Goal: Information Seeking & Learning: Learn about a topic

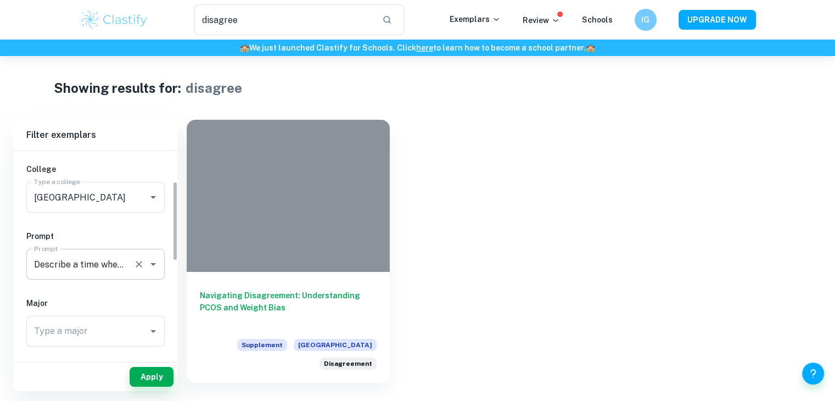
scroll to position [78, 0]
click at [141, 201] on icon "Clear" at bounding box center [138, 199] width 11 height 11
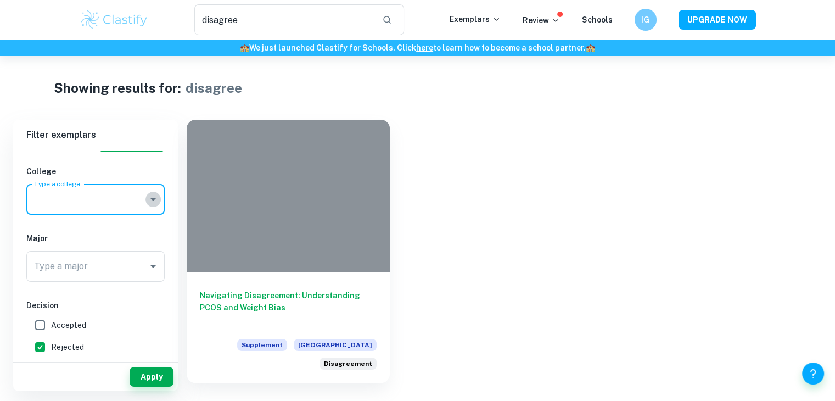
click at [156, 199] on icon "Open" at bounding box center [153, 199] width 13 height 13
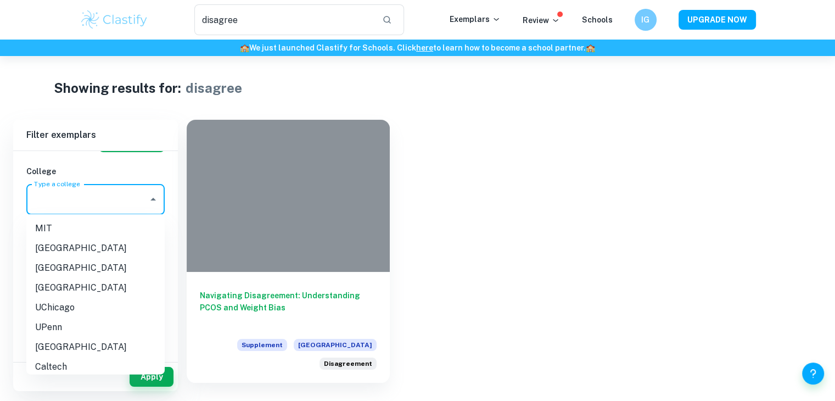
click at [75, 266] on li "Stanford University" at bounding box center [95, 268] width 138 height 20
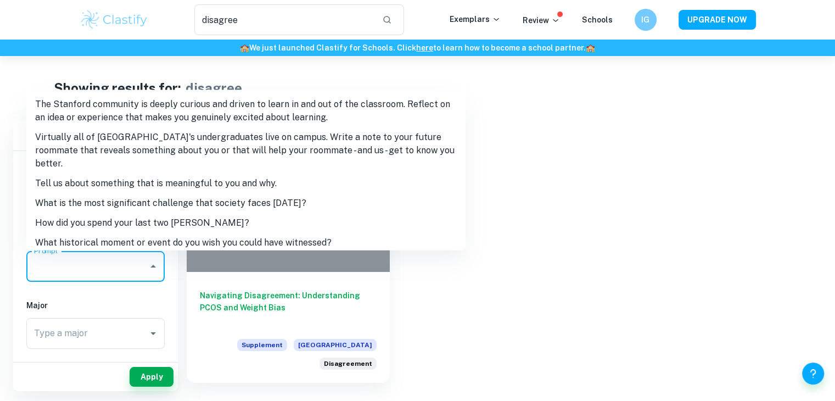
click at [75, 273] on input "Prompt" at bounding box center [87, 266] width 112 height 21
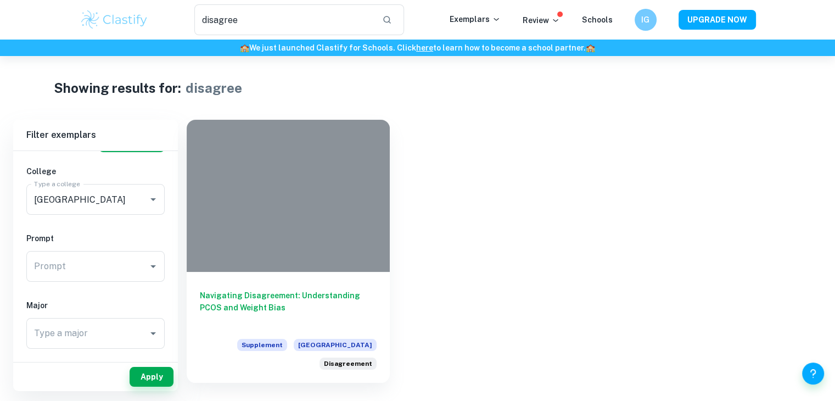
click at [527, 162] on div "Navigating Disagreement: Understanding PCOS and Weight Bias Supplement Harvard …" at bounding box center [497, 245] width 648 height 276
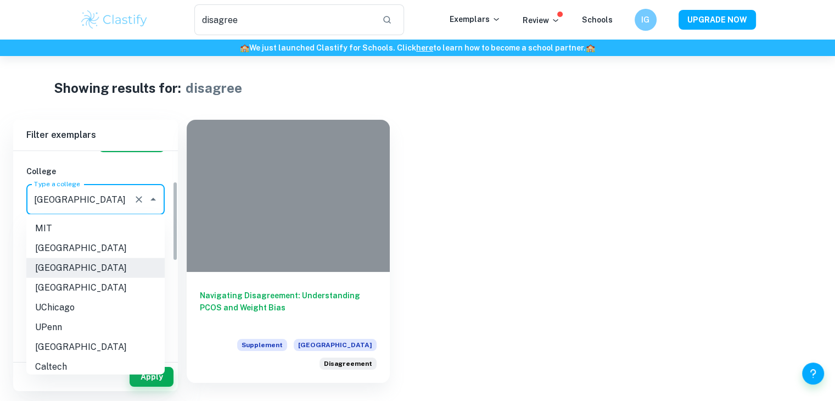
click at [95, 204] on input "[GEOGRAPHIC_DATA]" at bounding box center [80, 199] width 98 height 21
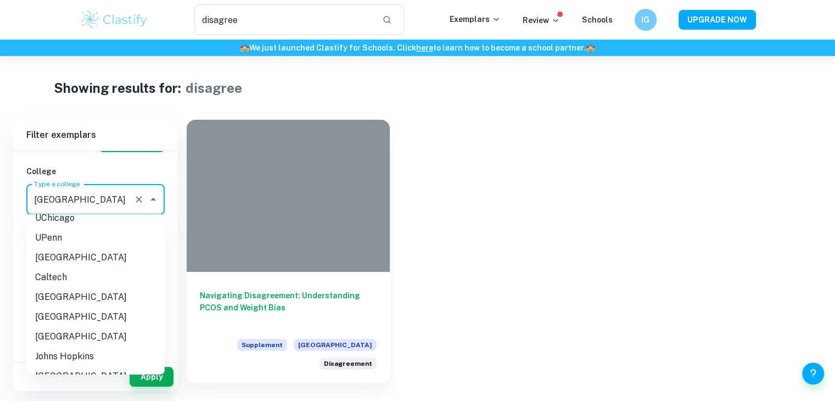
scroll to position [90, 0]
click at [87, 339] on li "Columbia University" at bounding box center [95, 336] width 138 height 20
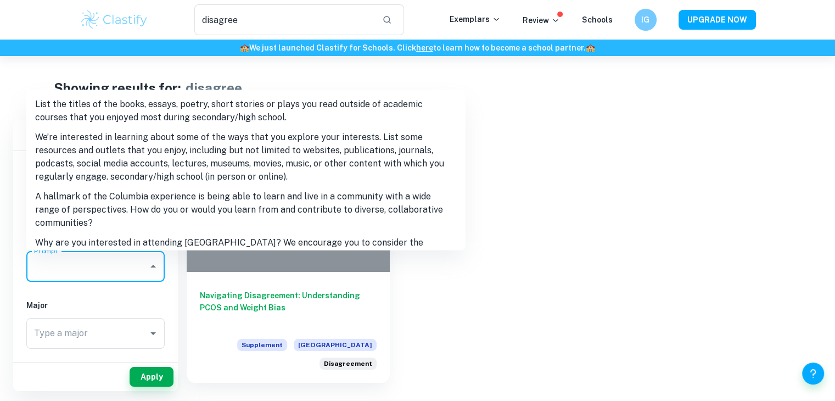
click at [104, 271] on input "Prompt" at bounding box center [87, 266] width 112 height 21
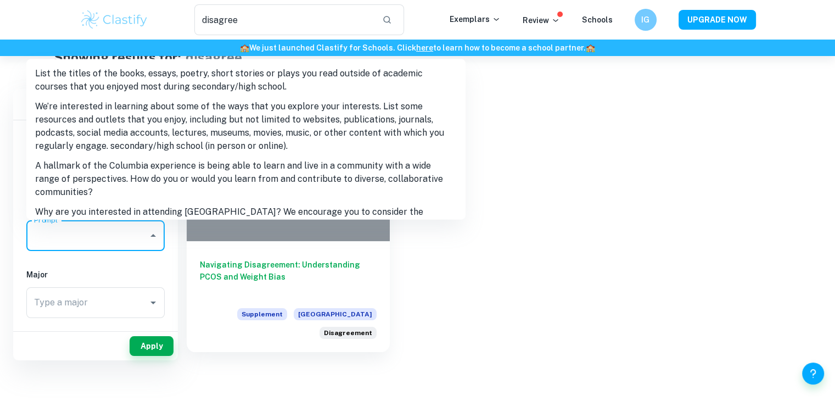
scroll to position [0, 0]
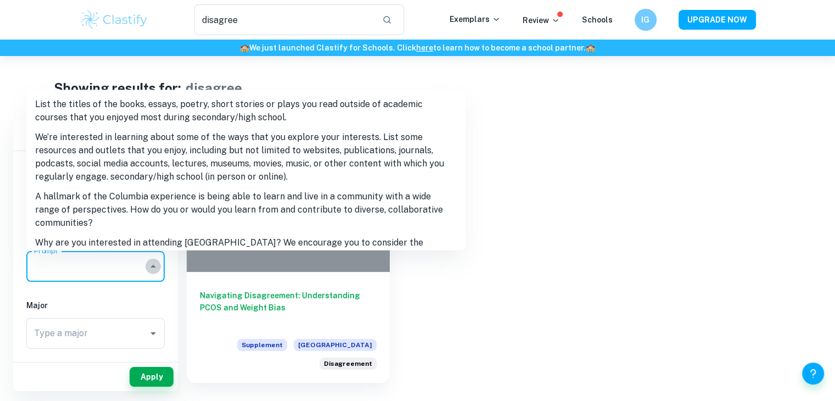
click at [149, 266] on icon "Close" at bounding box center [153, 266] width 13 height 13
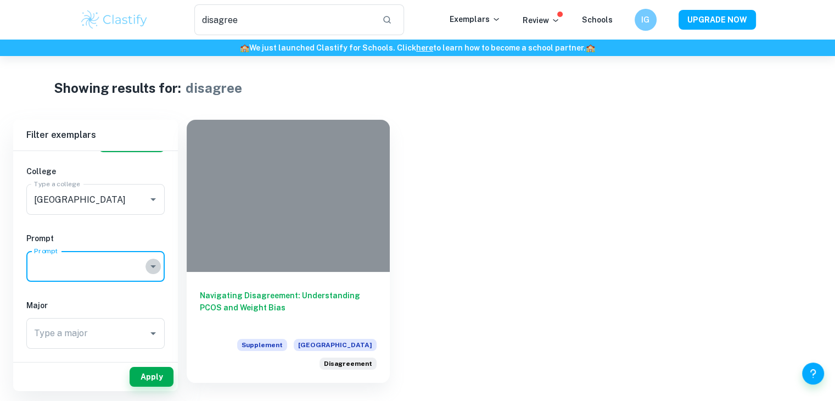
click at [149, 266] on icon "Open" at bounding box center [153, 266] width 13 height 13
click at [126, 287] on div "IB College Category Common App Supplement College Type a college Harvard Univer…" at bounding box center [95, 340] width 165 height 534
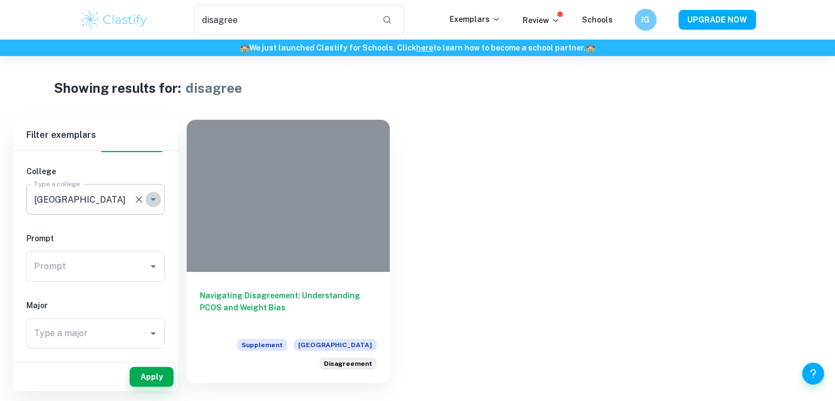
click at [148, 195] on icon "Open" at bounding box center [153, 199] width 13 height 13
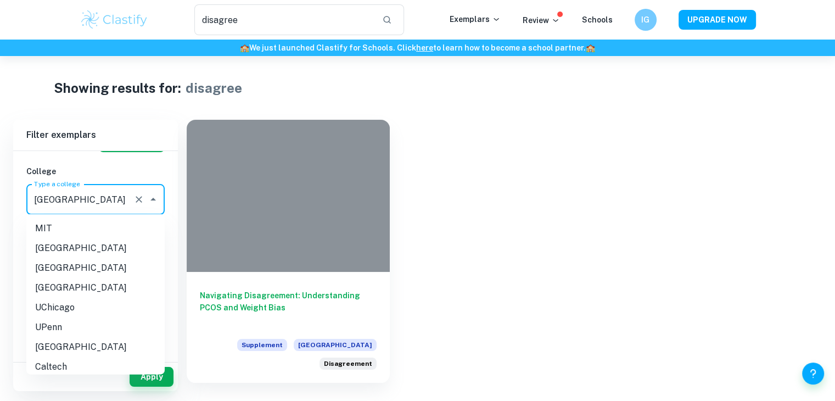
click at [101, 343] on li "Cornell University" at bounding box center [95, 347] width 138 height 20
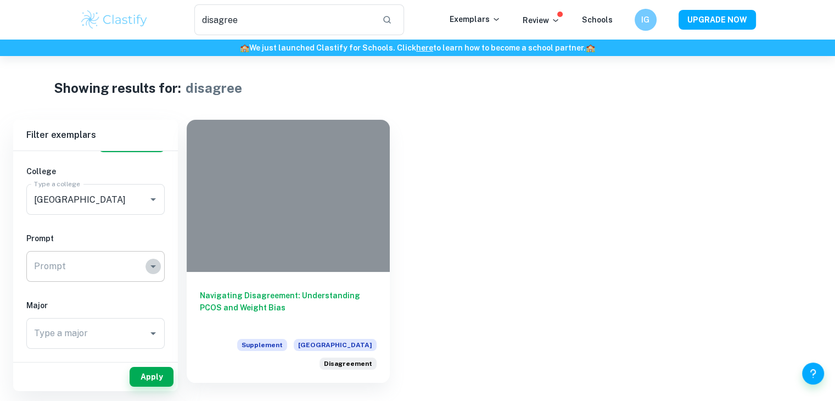
click at [148, 260] on icon "Open" at bounding box center [153, 266] width 13 height 13
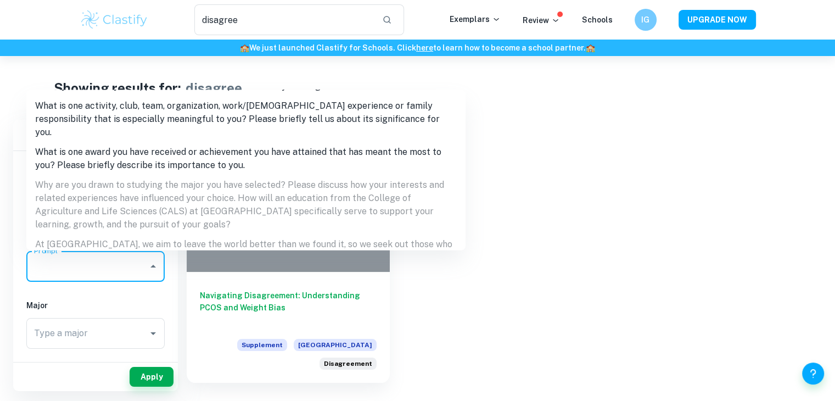
scroll to position [777, 0]
click at [512, 214] on div "Navigating Disagreement: Understanding PCOS and Weight Bias Supplement Harvard …" at bounding box center [497, 245] width 648 height 276
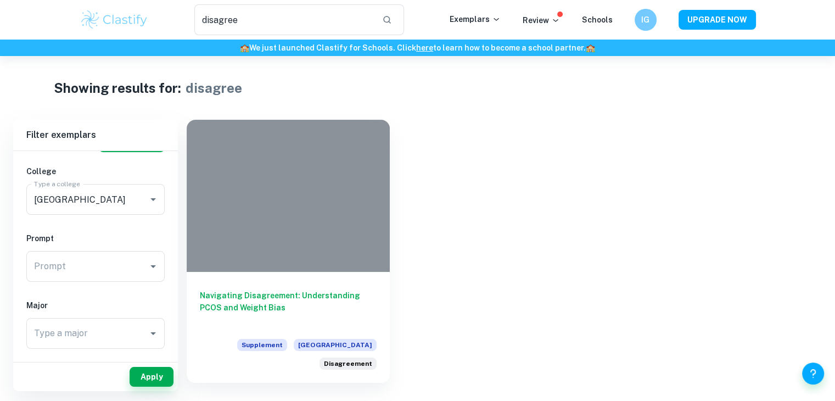
click at [512, 214] on div "Navigating Disagreement: Understanding PCOS and Weight Bias Supplement Harvard …" at bounding box center [497, 245] width 648 height 276
click at [138, 197] on icon "Clear" at bounding box center [138, 199] width 11 height 11
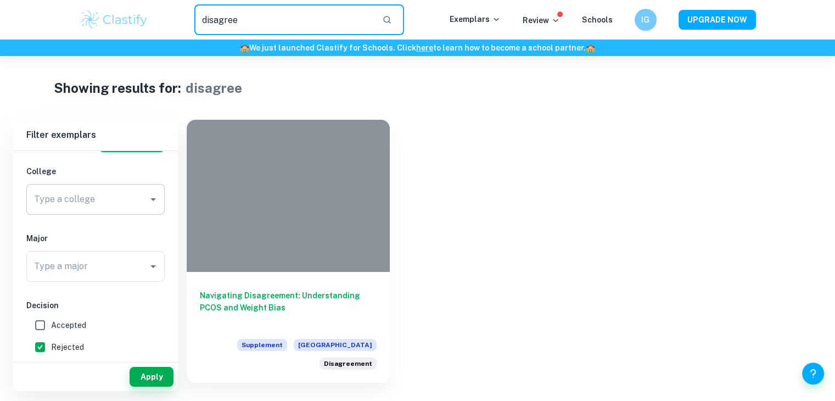
click at [259, 15] on input "disagree" at bounding box center [284, 19] width 180 height 31
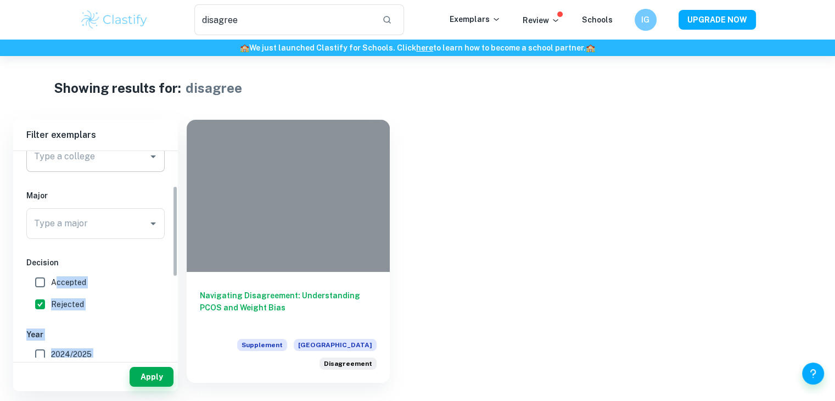
drag, startPoint x: 55, startPoint y: 328, endPoint x: 48, endPoint y: 351, distance: 24.1
click at [48, 351] on div "IB College Category Common App Supplement College Type a college Harvard Univer…" at bounding box center [95, 263] width 165 height 467
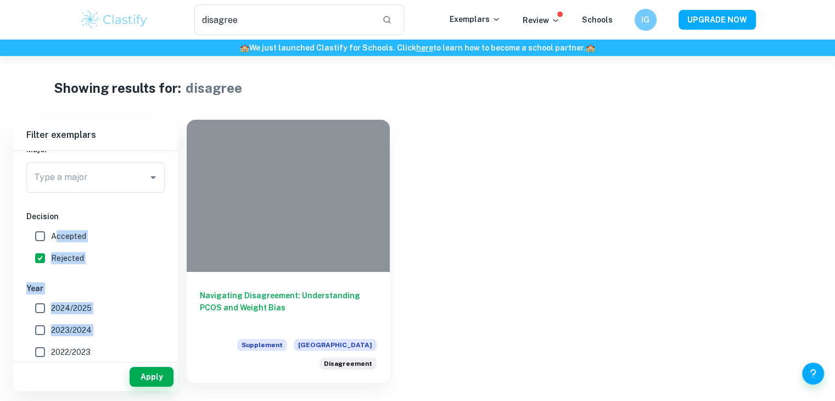
click at [155, 271] on div "IB College Category Common App Supplement College Type a college Harvard Univer…" at bounding box center [95, 217] width 165 height 467
click at [41, 259] on input "Rejected" at bounding box center [40, 258] width 22 height 22
checkbox input "false"
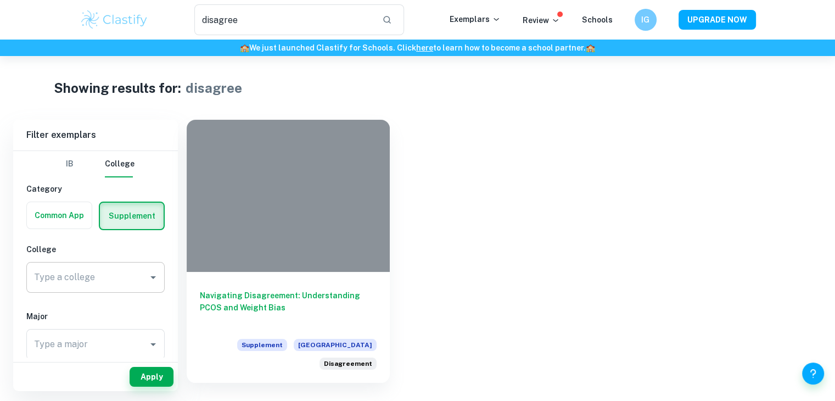
click at [261, 3] on div "disagree ​ Exemplars Review Schools IG UPGRADE NOW" at bounding box center [417, 20] width 835 height 40
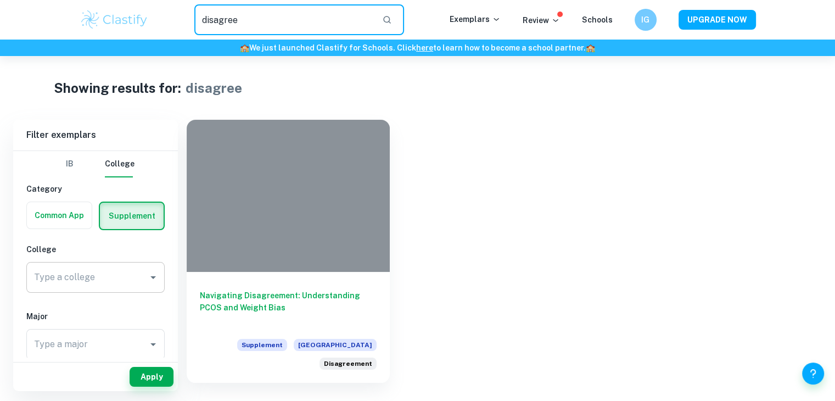
click at [262, 12] on input "disagree" at bounding box center [284, 19] width 180 height 31
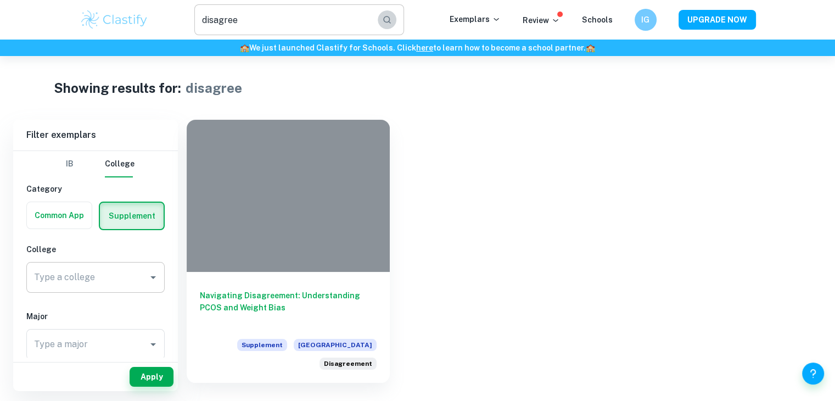
click at [392, 23] on icon "button" at bounding box center [387, 20] width 10 height 10
click at [330, 25] on input "disagree" at bounding box center [284, 19] width 180 height 31
drag, startPoint x: 69, startPoint y: 170, endPoint x: 60, endPoint y: 164, distance: 9.9
click at [60, 164] on button "IB" at bounding box center [70, 164] width 26 height 26
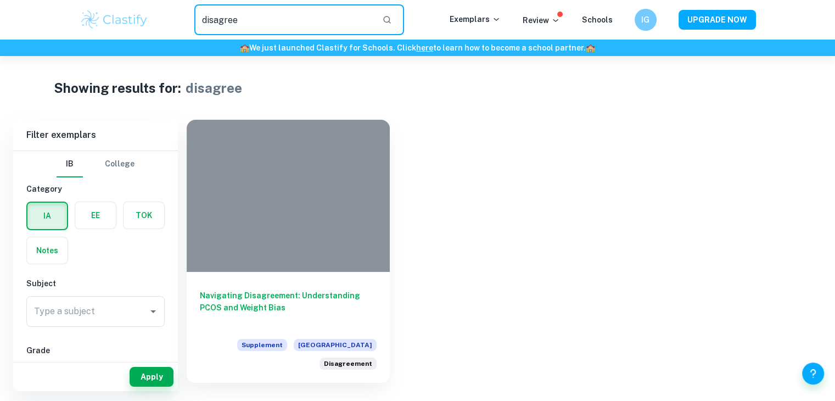
click at [274, 23] on input "disagree" at bounding box center [284, 19] width 180 height 31
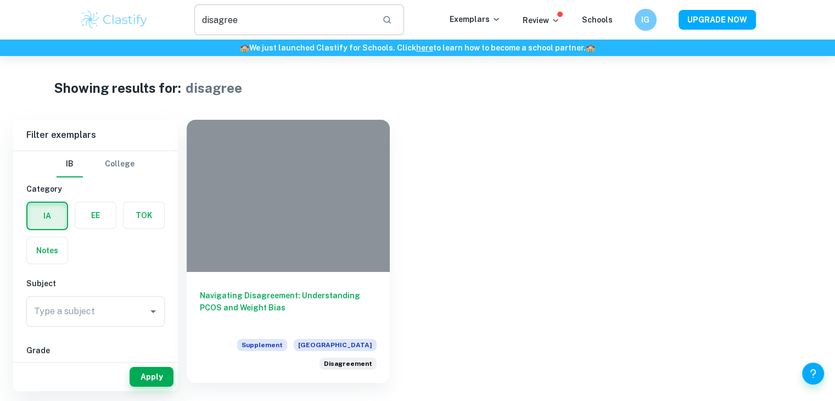
click at [298, 19] on input "disagree" at bounding box center [284, 19] width 180 height 31
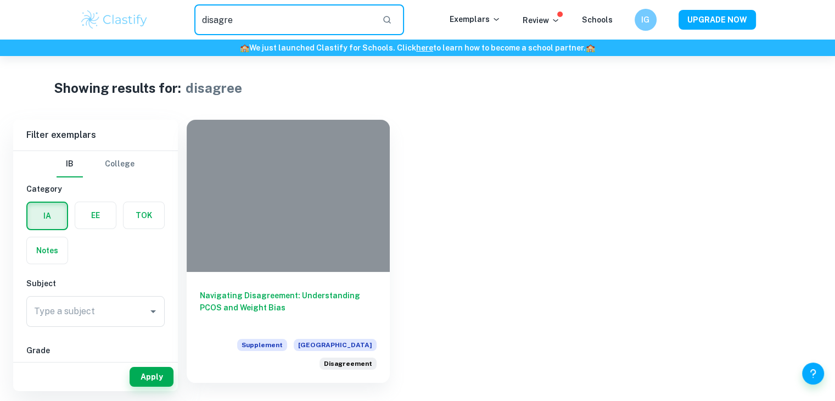
type input "disagree"
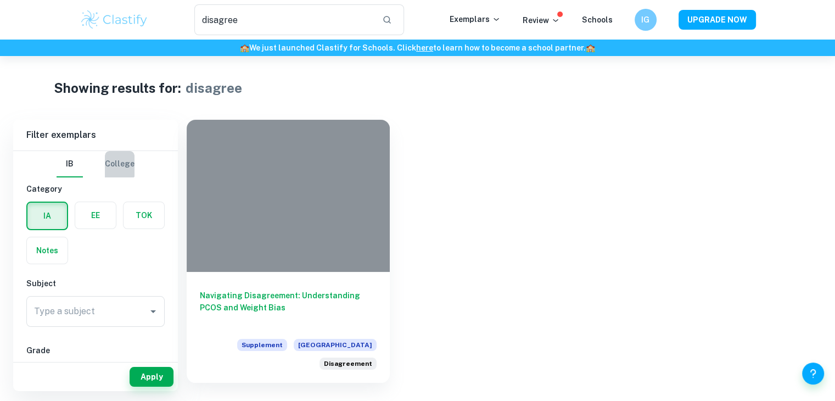
click at [112, 154] on button "College" at bounding box center [120, 164] width 30 height 26
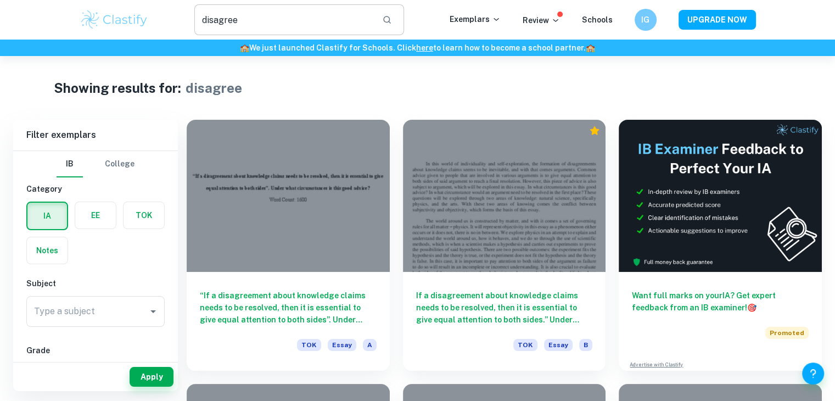
click at [274, 25] on input "disagree" at bounding box center [284, 19] width 180 height 31
click at [124, 157] on button "College" at bounding box center [120, 164] width 30 height 26
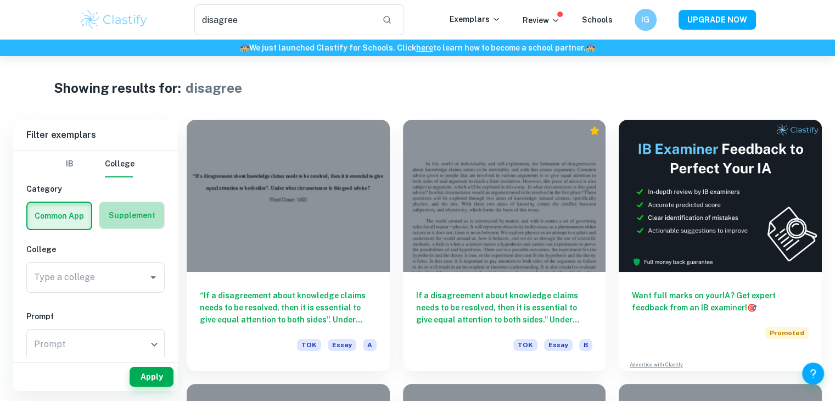
click at [122, 219] on label "button" at bounding box center [131, 215] width 65 height 26
click at [0, 0] on input "radio" at bounding box center [0, 0] width 0 height 0
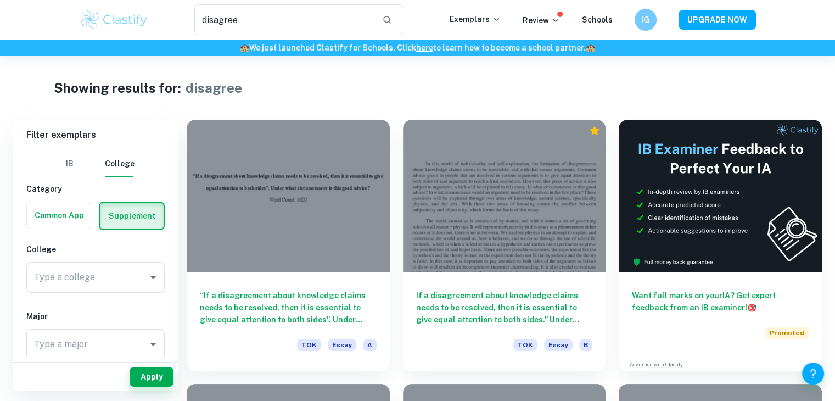
click at [69, 221] on label "button" at bounding box center [59, 215] width 65 height 26
click at [0, 0] on input "radio" at bounding box center [0, 0] width 0 height 0
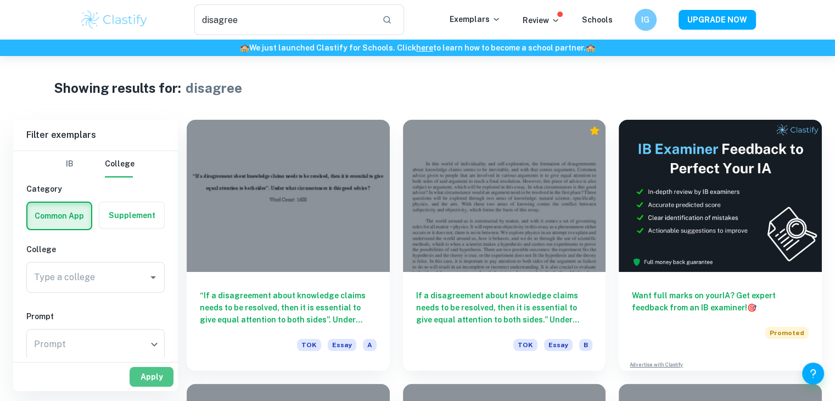
click at [146, 379] on button "Apply" at bounding box center [152, 377] width 44 height 20
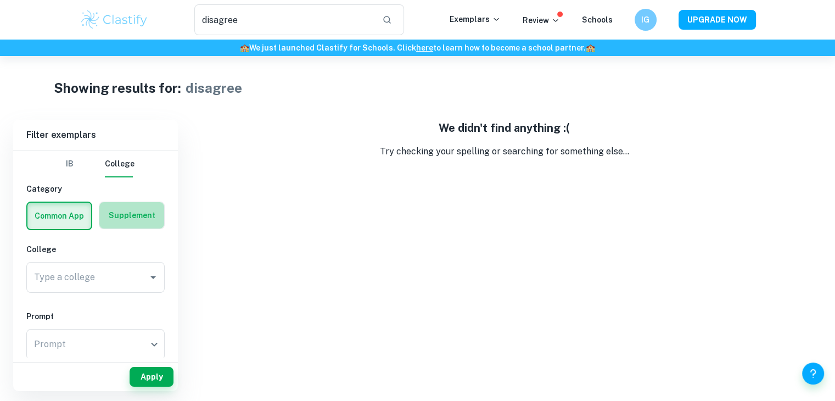
click at [128, 203] on label "button" at bounding box center [131, 215] width 65 height 26
click at [0, 0] on input "radio" at bounding box center [0, 0] width 0 height 0
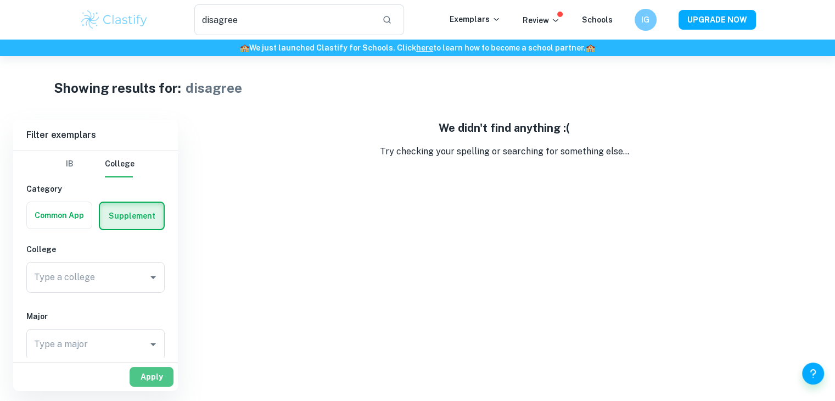
click at [141, 382] on button "Apply" at bounding box center [152, 377] width 44 height 20
